Goal: Communication & Community: Answer question/provide support

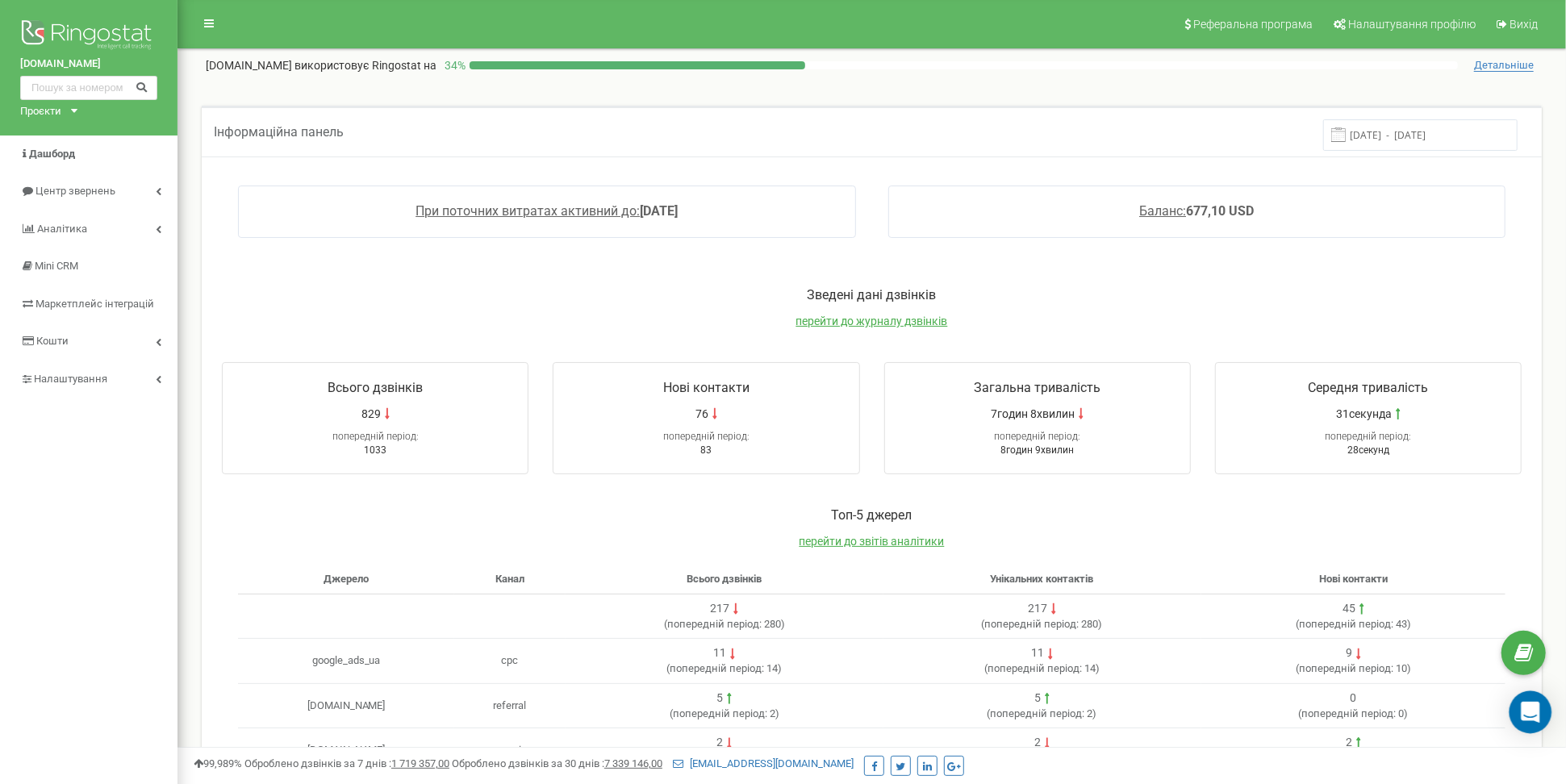
click at [1525, 720] on icon "Open Intercom Messenger" at bounding box center [1531, 712] width 21 height 21
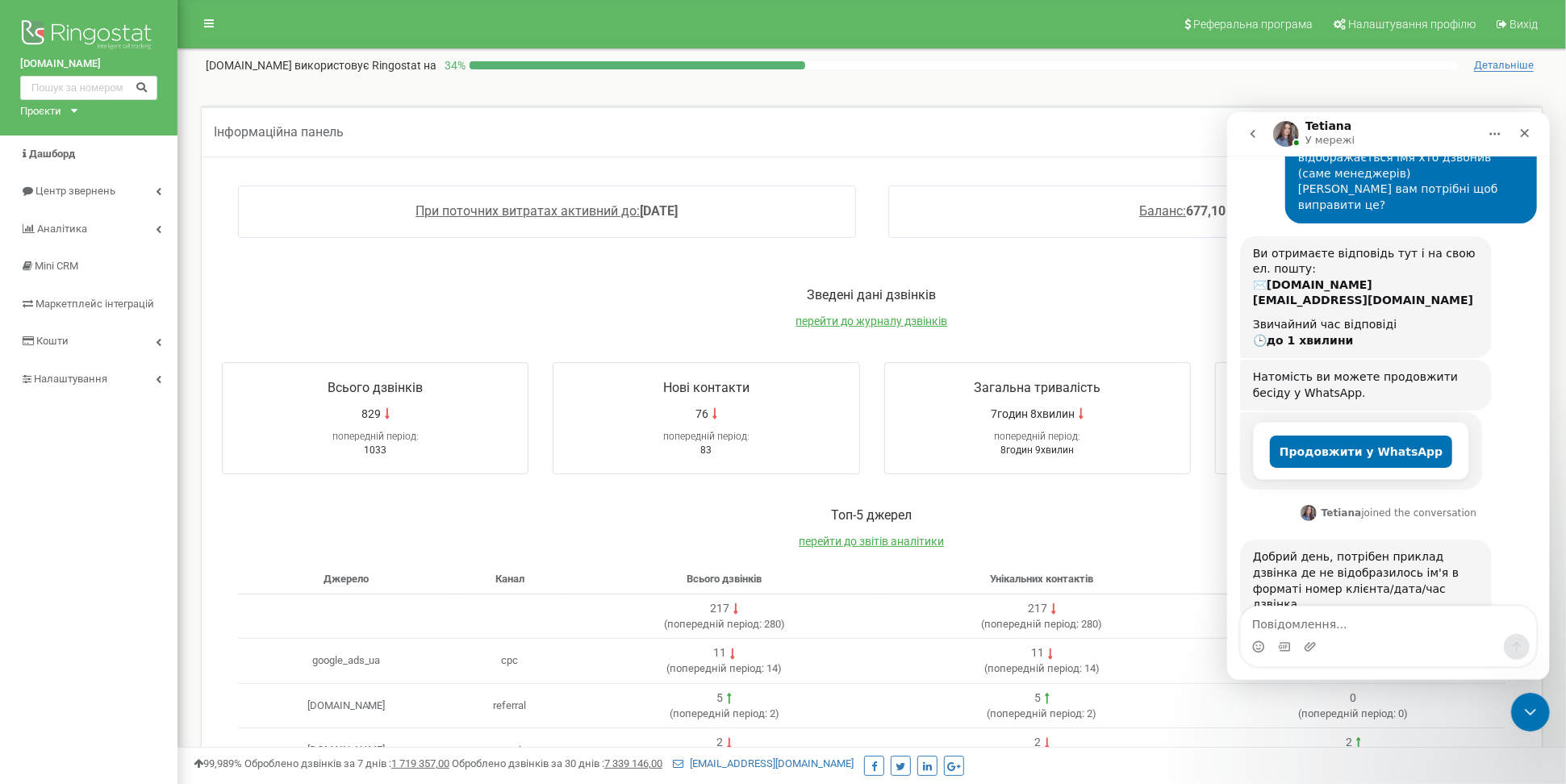
scroll to position [150, 0]
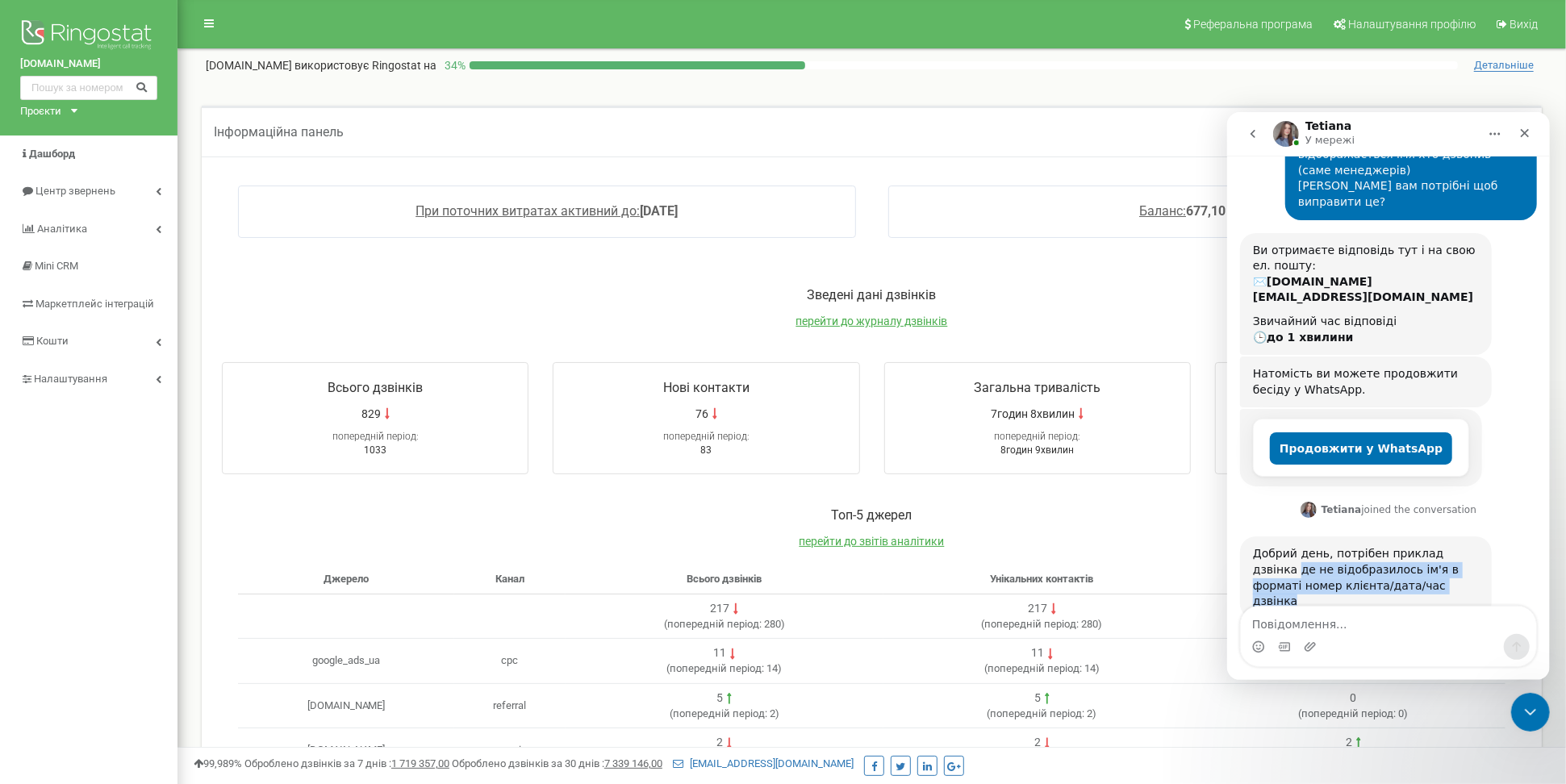
drag, startPoint x: 1460, startPoint y: 552, endPoint x: 1241, endPoint y: 532, distance: 219.9
click at [1241, 536] on div "Добрий день, потрібен приклад дзвінка де не відобразилось ім'я в форматі номер …" at bounding box center [1365, 577] width 252 height 82
click at [1330, 547] on div "Добрий день, потрібен приклад дзвінка де не відобразилось ім'я в форматі номер …" at bounding box center [1365, 577] width 226 height 63
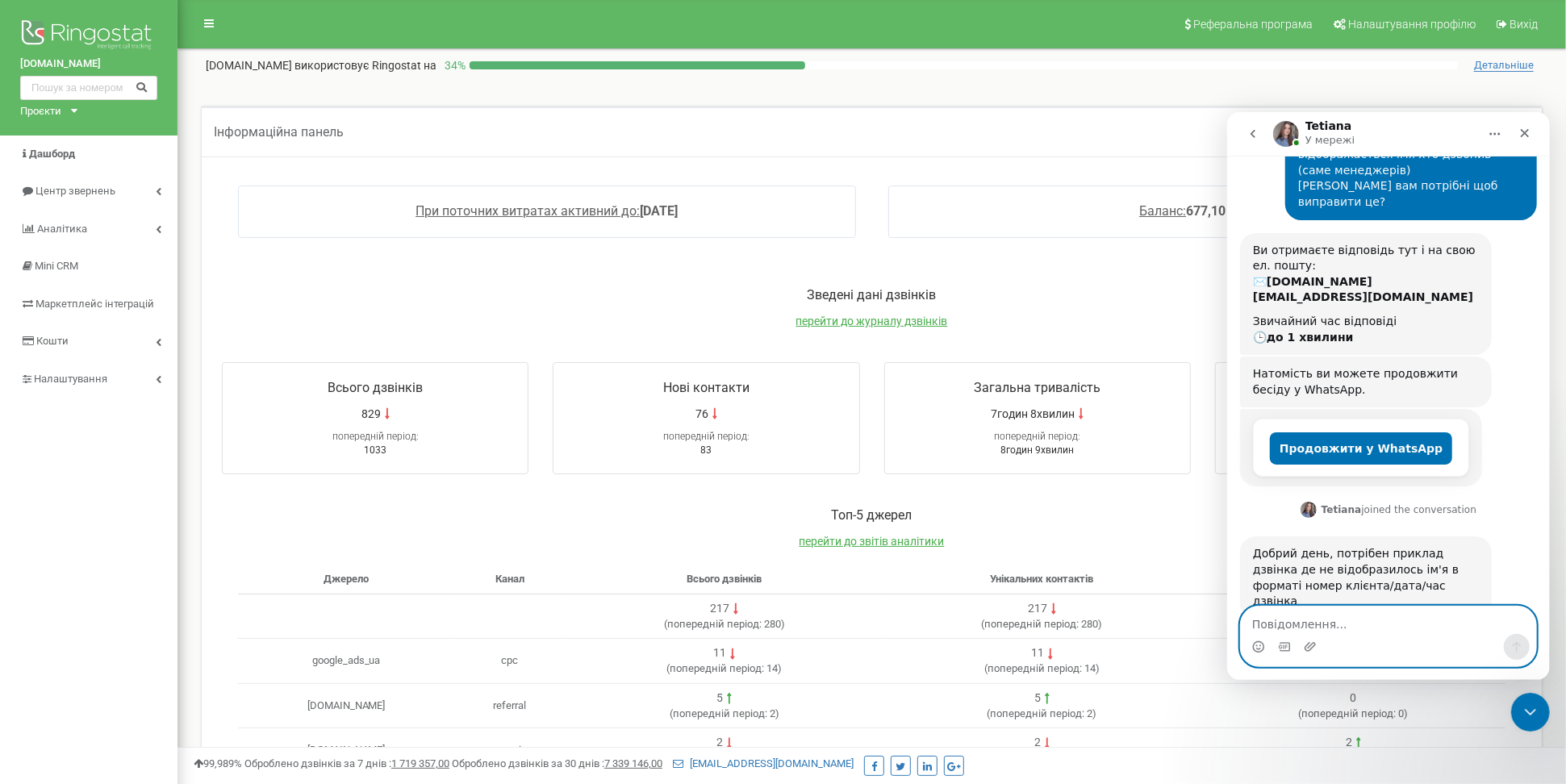
click at [1367, 623] on textarea "Повідомлення..." at bounding box center [1388, 620] width 296 height 28
paste textarea "Учора 15:45 [PERSON_NAME] 380993739262"
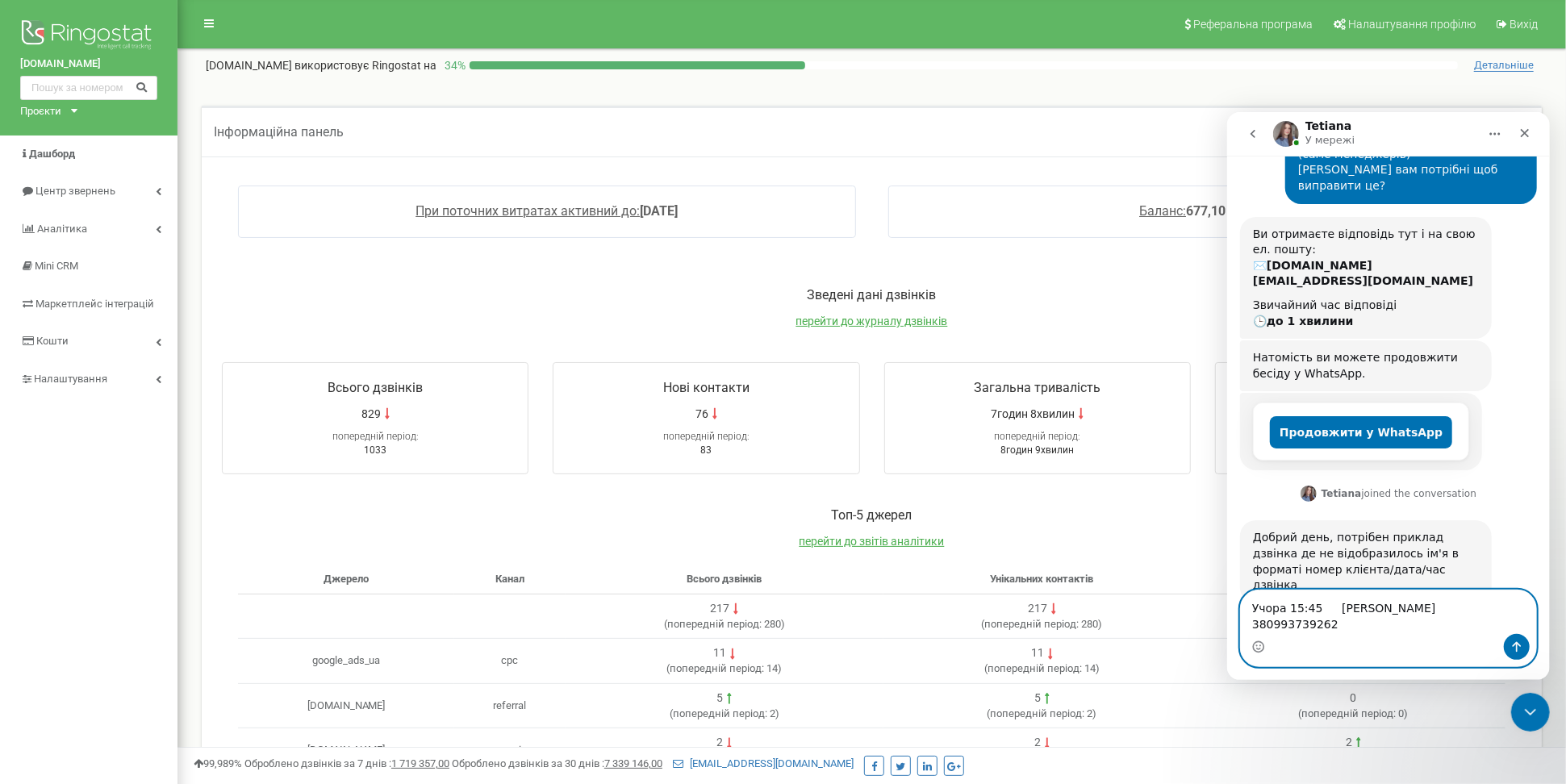
click at [1314, 607] on textarea "Учора 15:45 [PERSON_NAME] 380993739262" at bounding box center [1388, 611] width 296 height 43
drag, startPoint x: 1318, startPoint y: 607, endPoint x: 1246, endPoint y: 606, distance: 72.0
click at [1246, 606] on textarea "Учора 15:45 [PERSON_NAME] 380993739262" at bounding box center [1388, 611] width 296 height 43
click at [1385, 621] on textarea "Учора 15:45 [PERSON_NAME] 380993739262" at bounding box center [1388, 611] width 296 height 43
paste textarea "Учора 15:45"
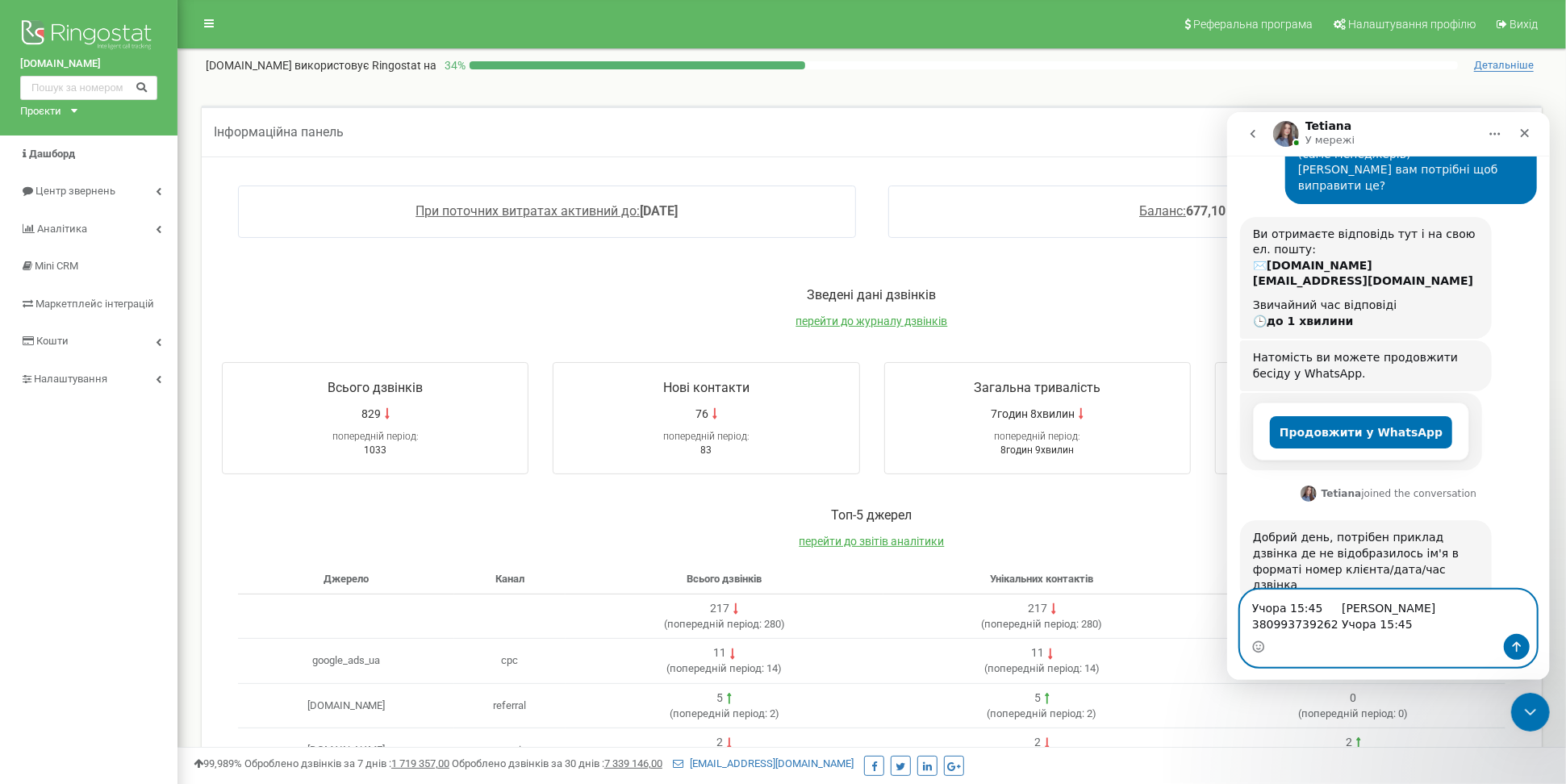
drag, startPoint x: 1441, startPoint y: 612, endPoint x: 1207, endPoint y: 616, distance: 234.0
click html "[PERSON_NAME] У мережі Ringostat щодня допомагає бізнесу ефективніше керувати р…"
click at [1302, 581] on div "Добрий день, потрібен приклад дзвінка де не відобразилось ім'я в форматі номер …" at bounding box center [1388, 578] width 297 height 118
drag, startPoint x: 1443, startPoint y: 605, endPoint x: 1247, endPoint y: 608, distance: 196.0
click at [1247, 608] on textarea "Учора 15:45 [PERSON_NAME] 380993739262 Учора 15:45" at bounding box center [1388, 611] width 296 height 43
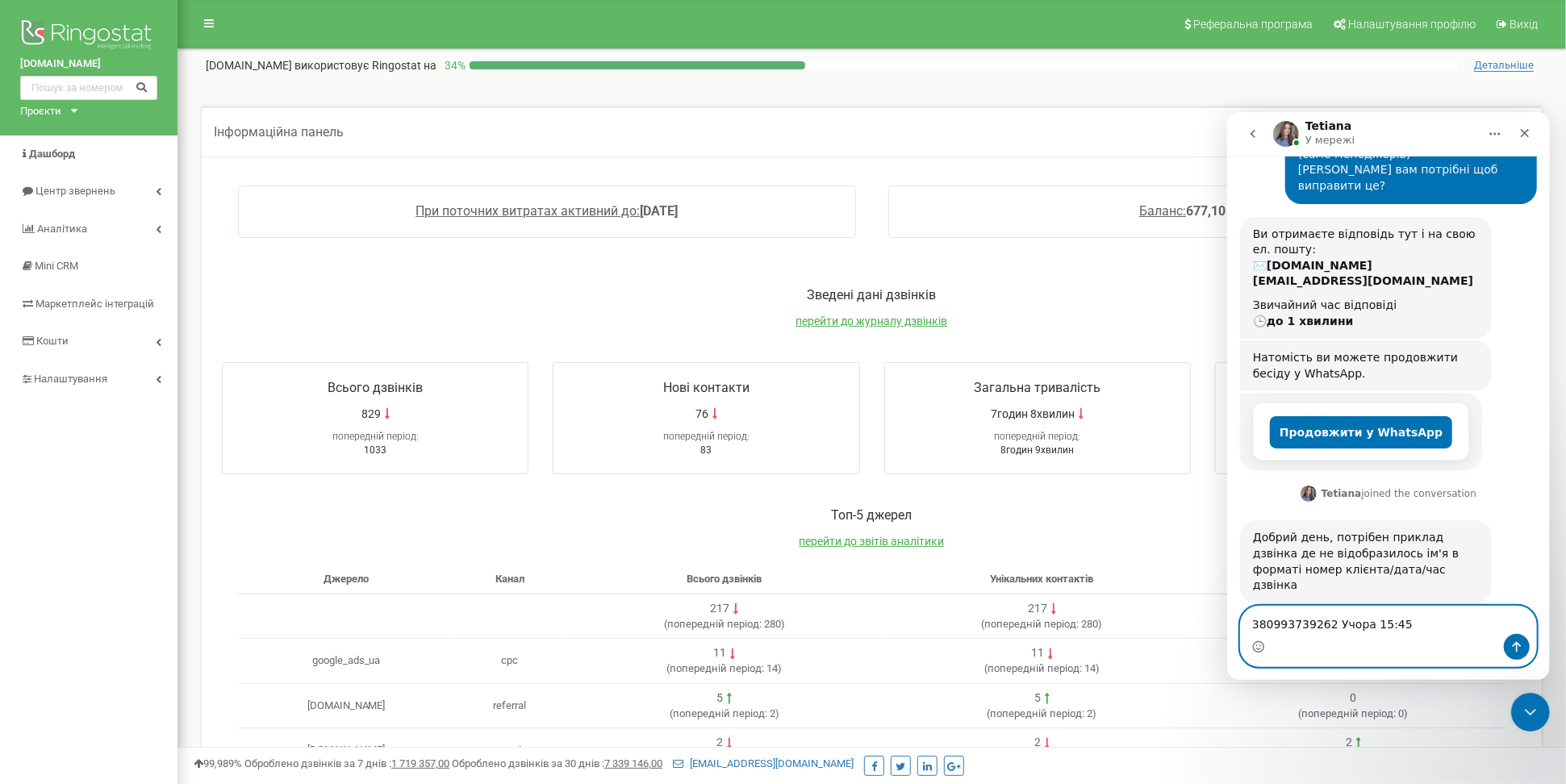
click at [1359, 622] on textarea "380993739262 Учора 15:45" at bounding box center [1388, 620] width 296 height 28
type textarea "380993739262 [DATE] 15:45"
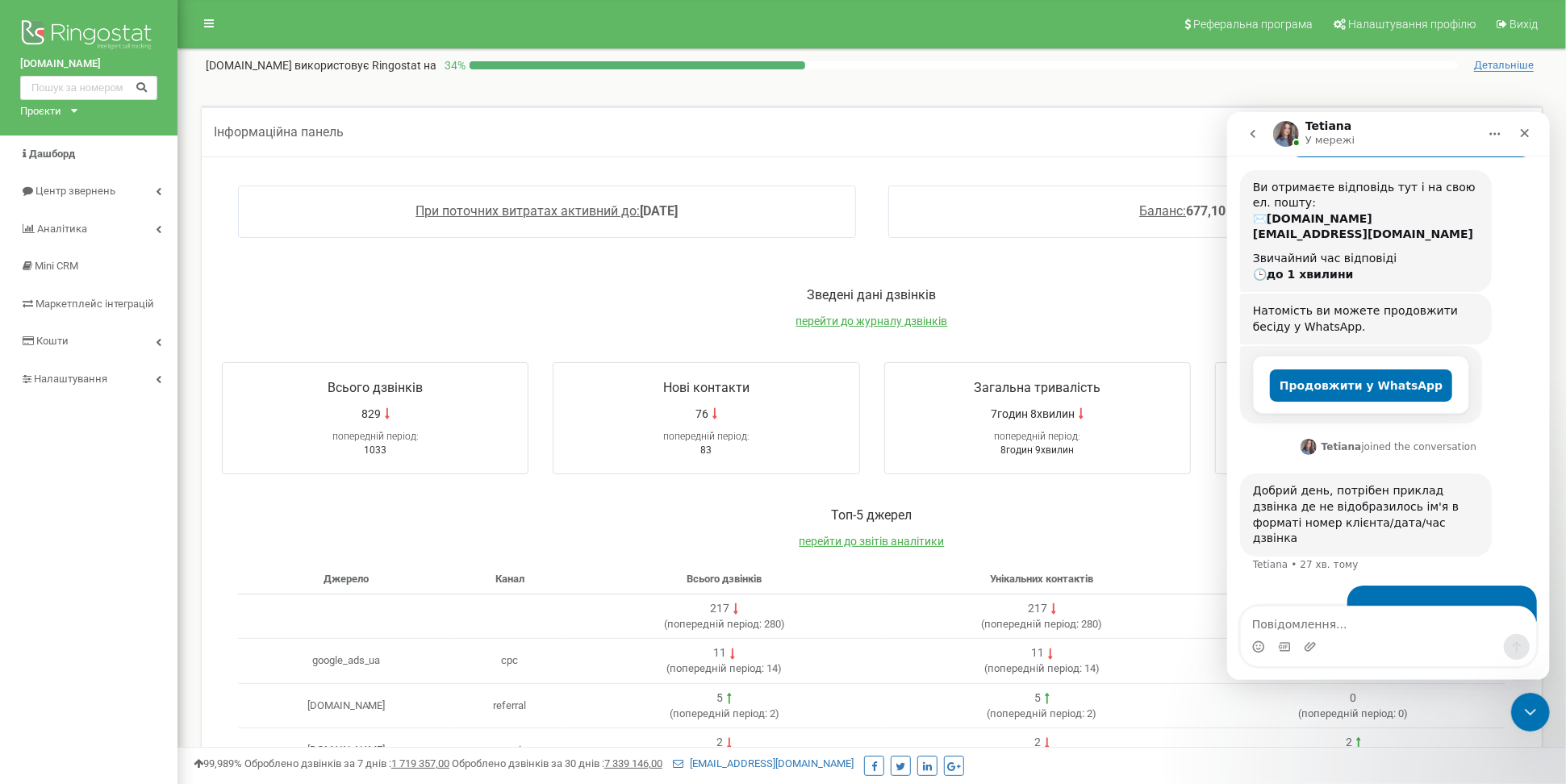
click at [1047, 269] on div "При поточних витратах активний до: [DATE] Баланс: 677,10 USD" at bounding box center [872, 219] width 1332 height 100
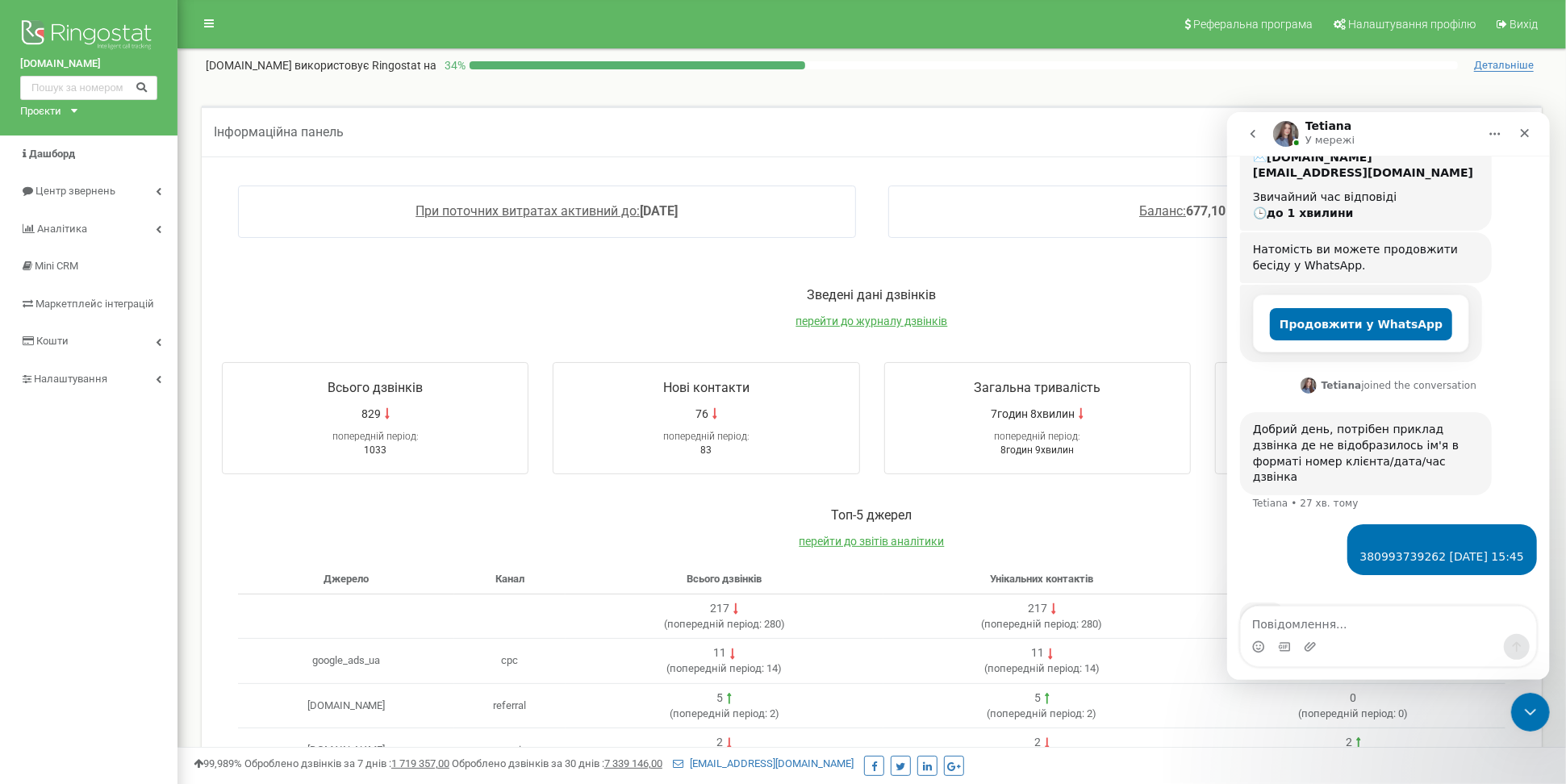
scroll to position [275, 0]
